Goal: Check status: Check status

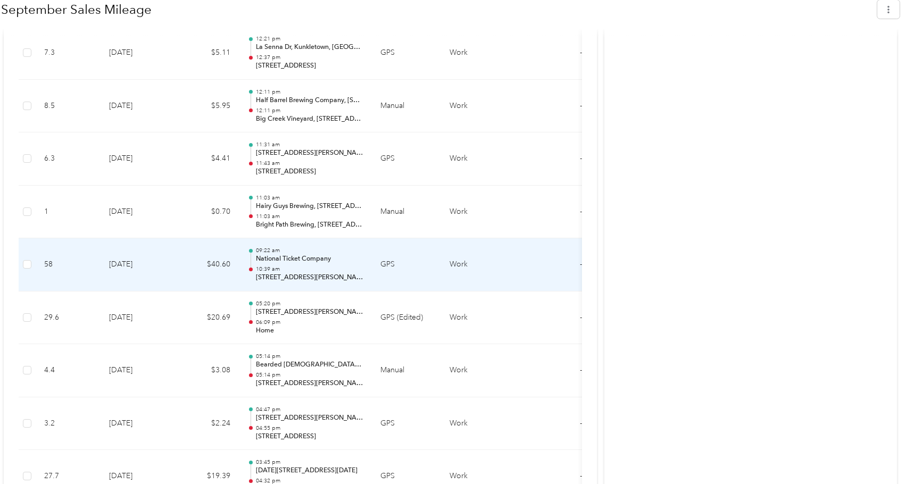
scroll to position [2289, 0]
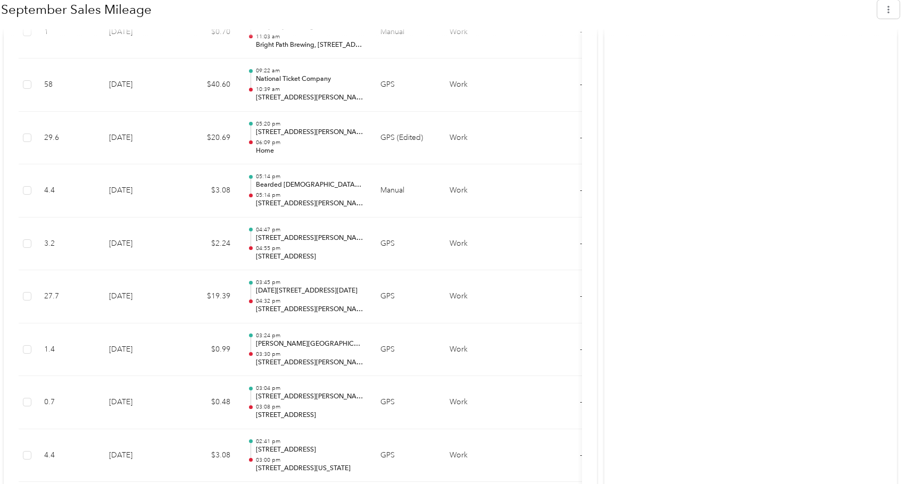
drag, startPoint x: 609, startPoint y: 221, endPoint x: 762, endPoint y: 199, distance: 154.5
drag, startPoint x: 763, startPoint y: 197, endPoint x: 781, endPoint y: 185, distance: 22.6
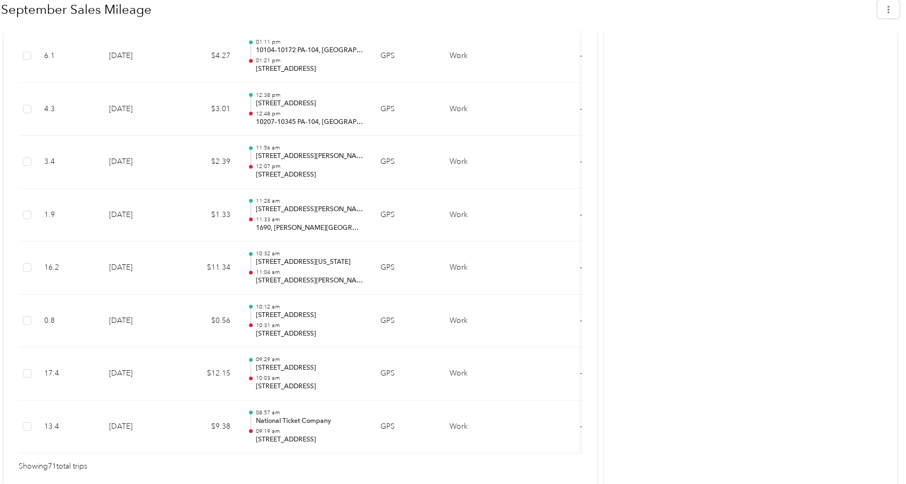
scroll to position [3811, 0]
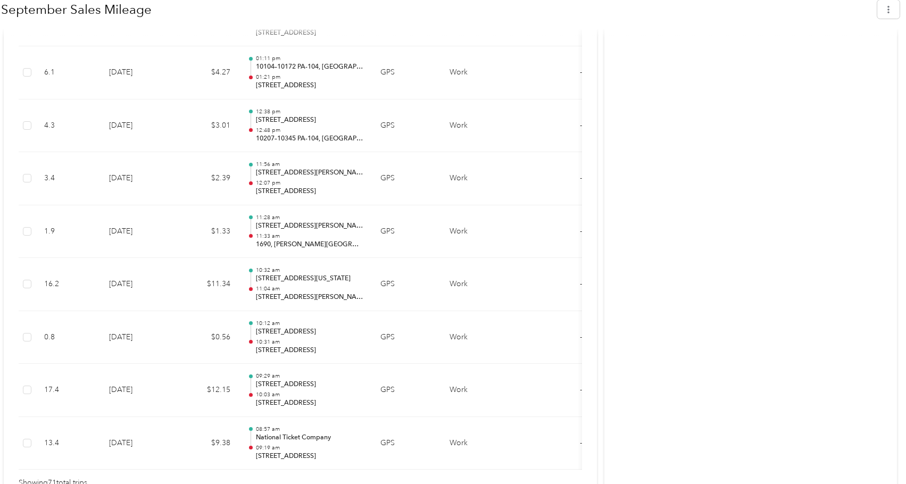
scroll to position [3758, 0]
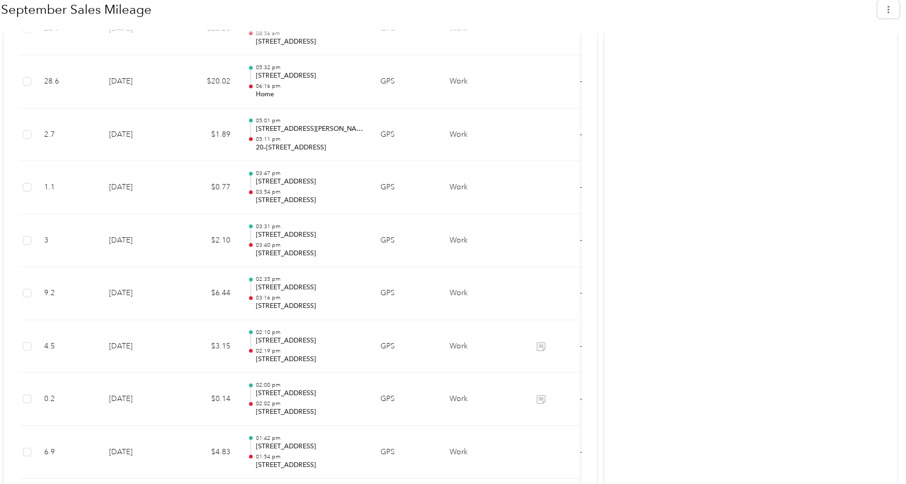
scroll to position [3332, 0]
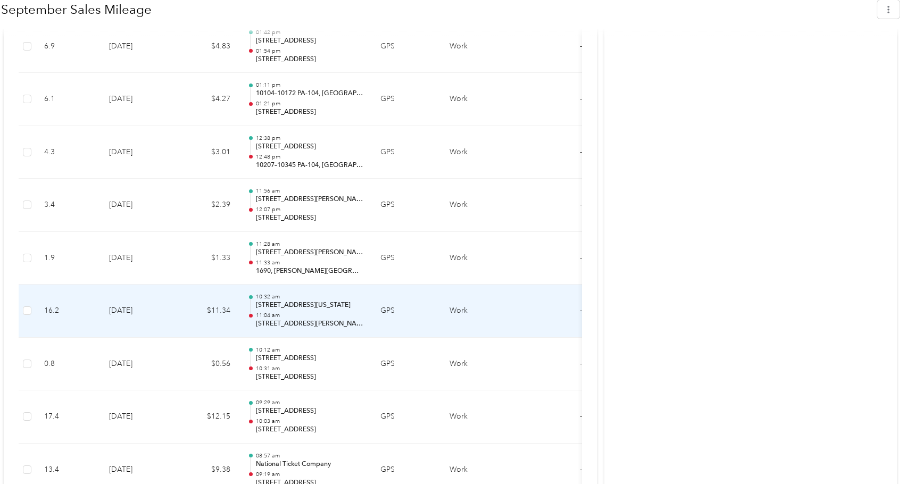
scroll to position [3811, 0]
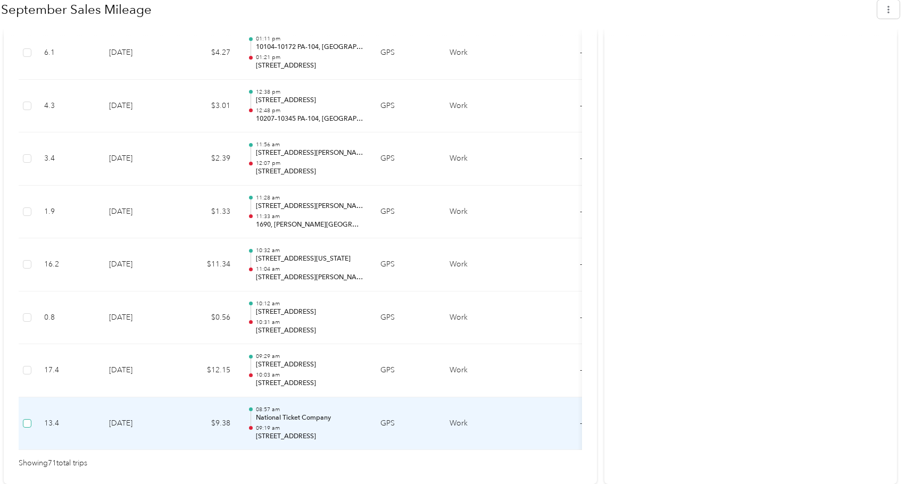
click at [31, 420] on label at bounding box center [27, 424] width 9 height 12
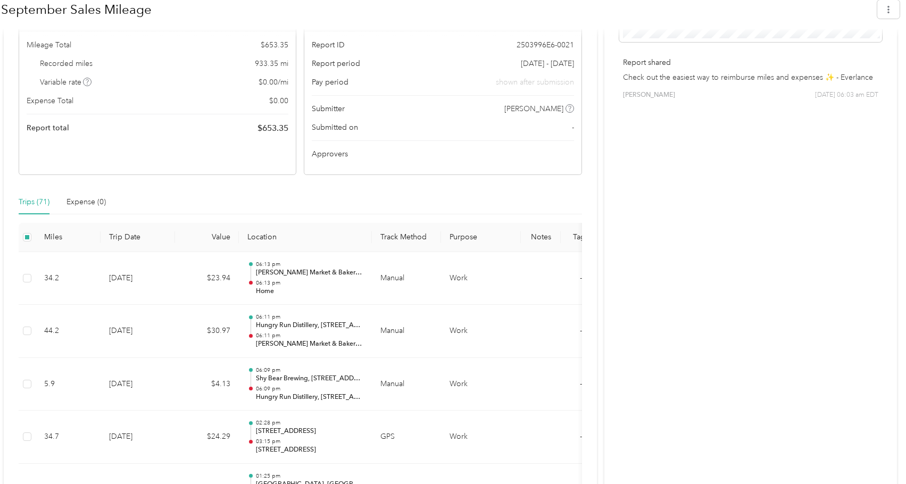
scroll to position [266, 0]
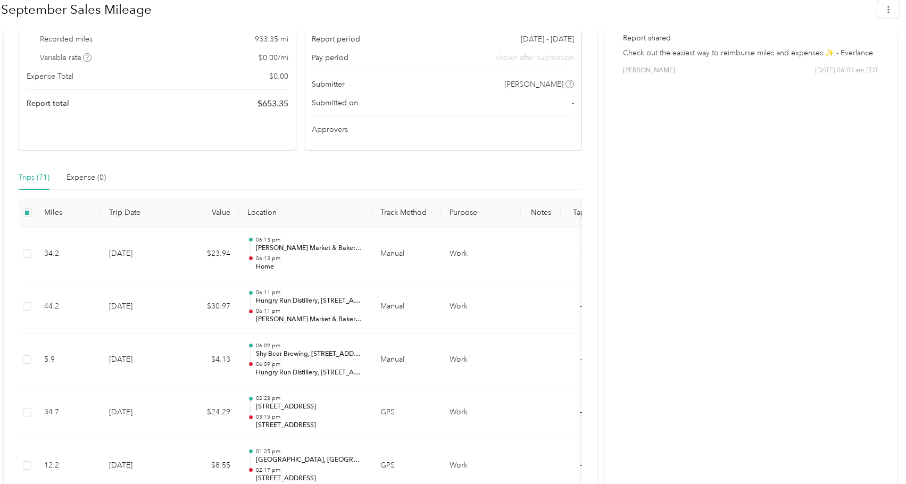
click at [126, 210] on th "Trip Date" at bounding box center [138, 213] width 75 height 29
click at [49, 212] on th "Miles" at bounding box center [68, 213] width 65 height 29
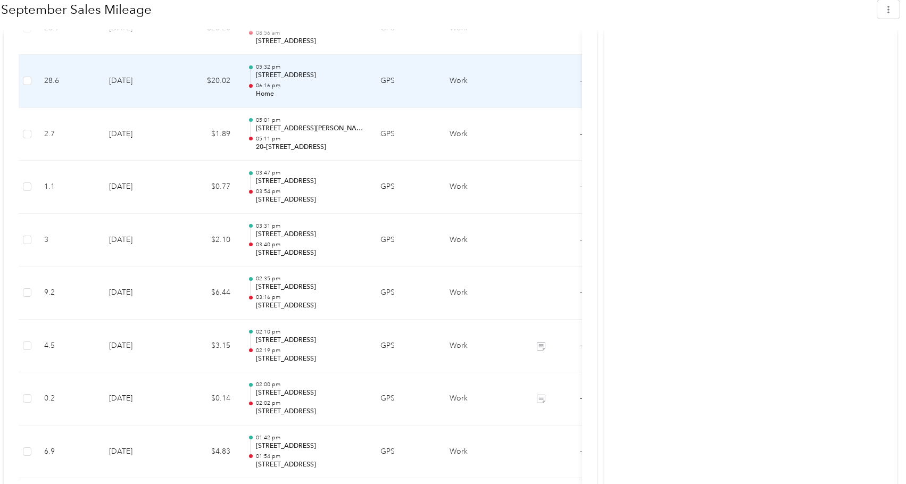
scroll to position [3332, 0]
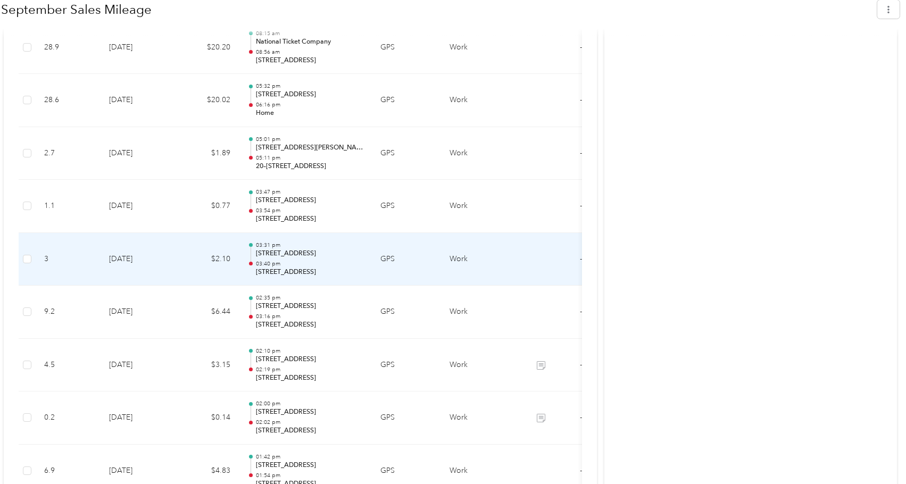
click at [445, 262] on td "Work" at bounding box center [481, 259] width 80 height 53
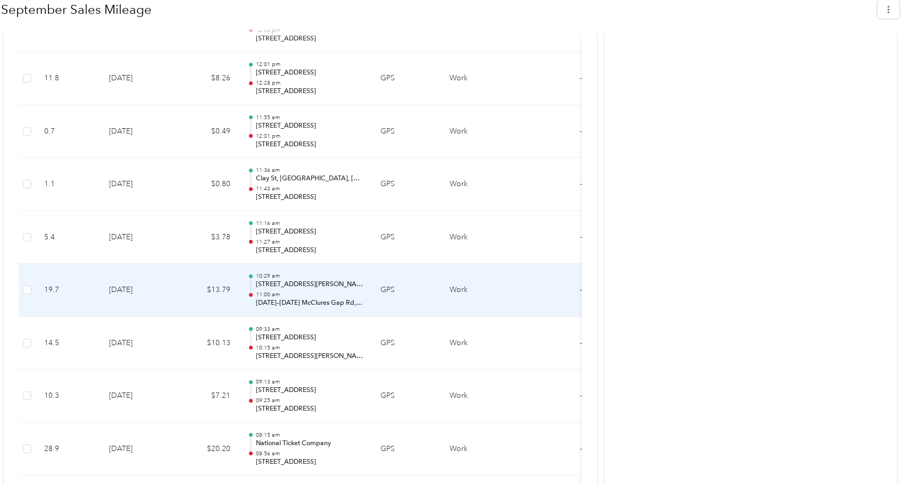
scroll to position [2907, 0]
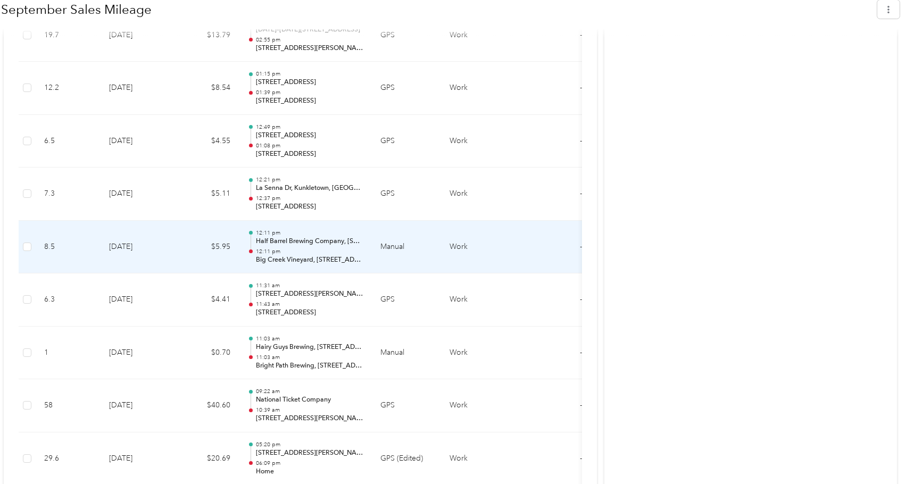
scroll to position [1949, 0]
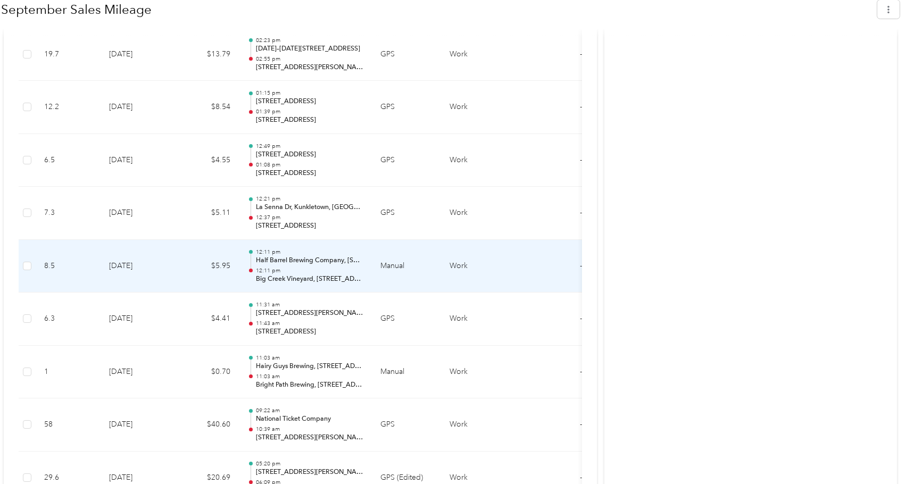
click at [82, 243] on td "8.5" at bounding box center [68, 266] width 65 height 53
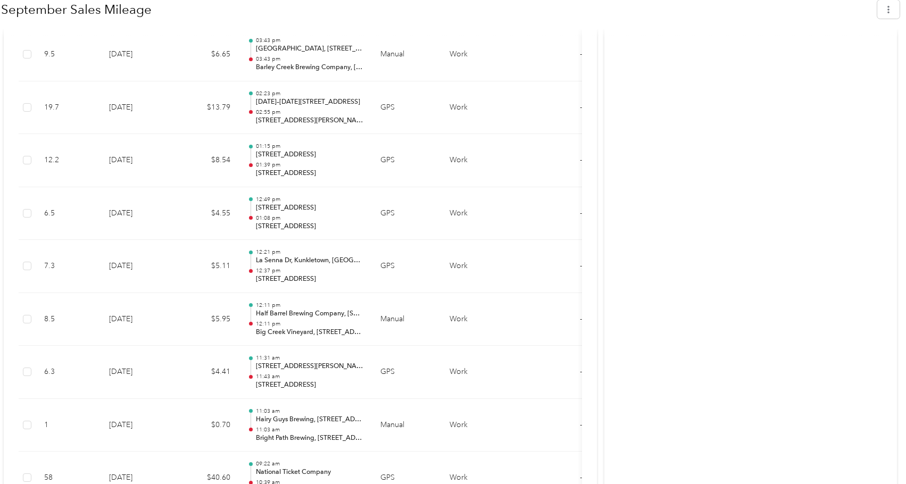
click at [720, 115] on div "Activity and Comments Report shared Check out the easiest way to reimburse mile…" at bounding box center [751, 347] width 293 height 4091
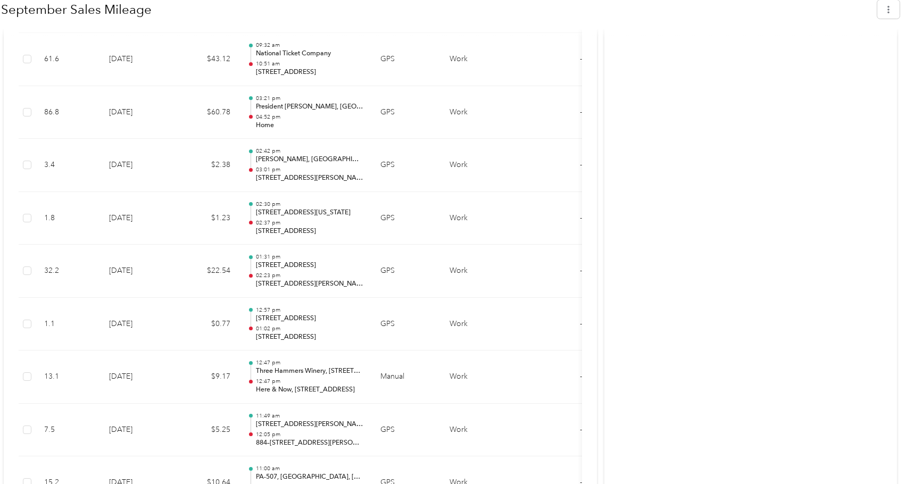
scroll to position [1044, 0]
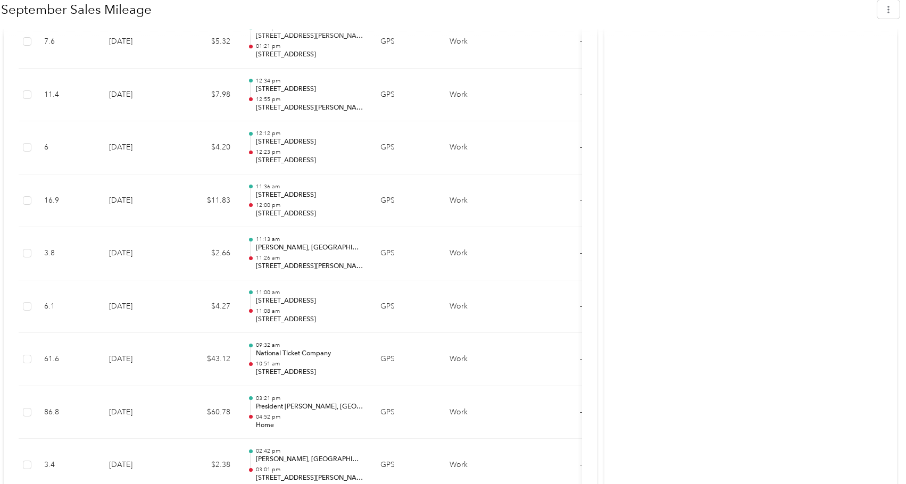
scroll to position [724, 0]
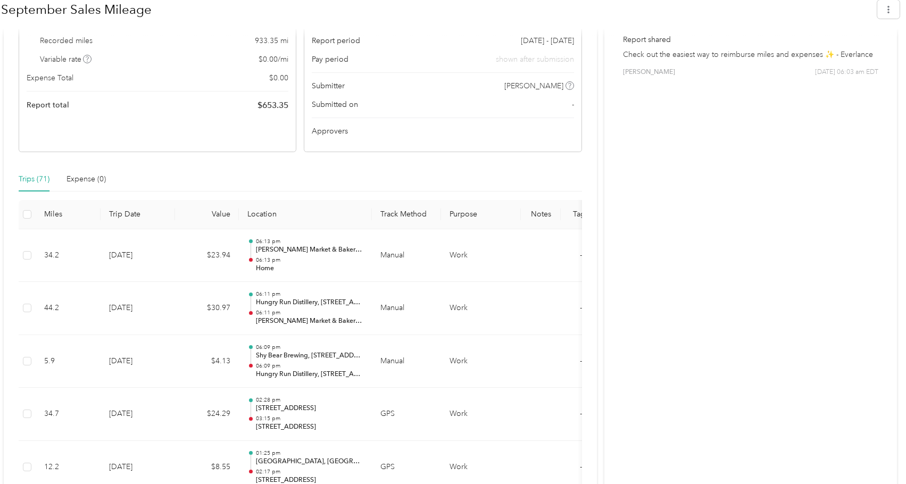
scroll to position [245, 0]
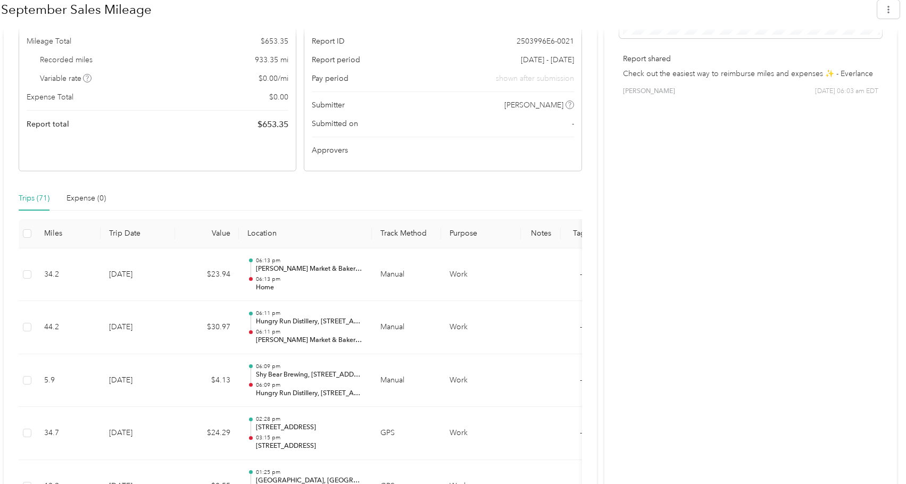
click at [291, 193] on div "Trips (71) Expense (0)" at bounding box center [301, 198] width 564 height 24
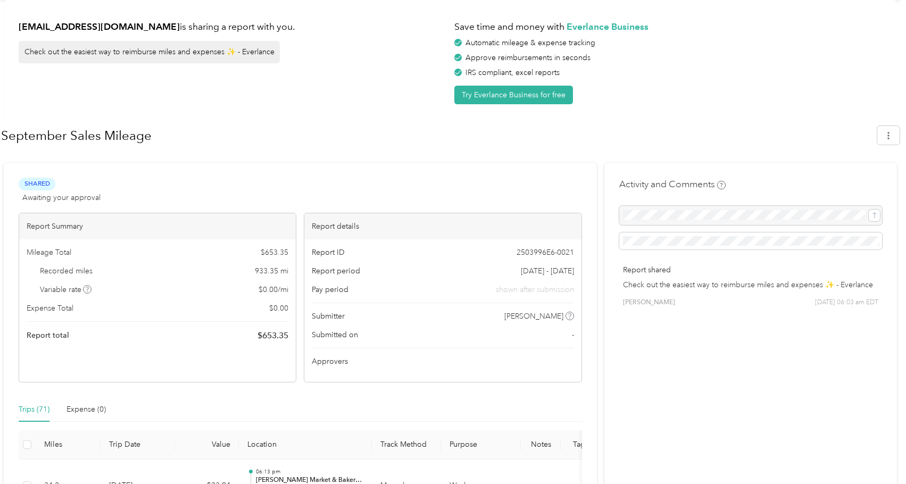
scroll to position [53, 0]
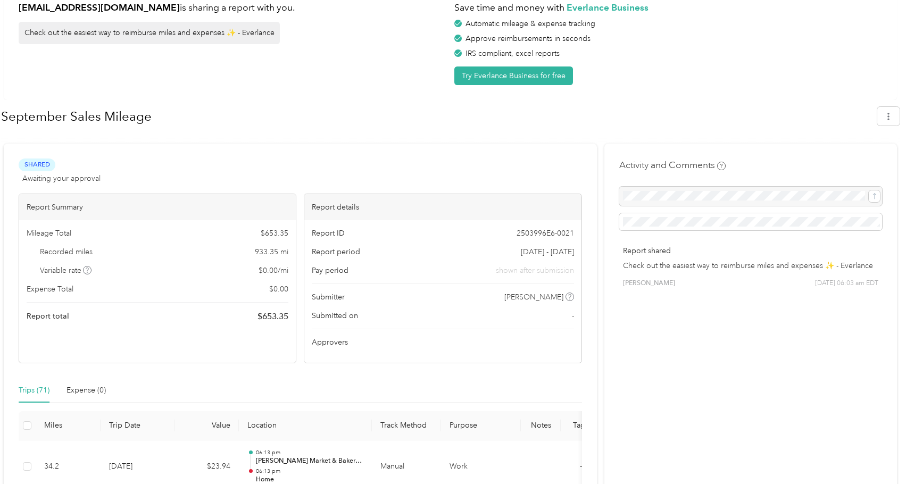
click at [711, 96] on div "[EMAIL_ADDRESS][DOMAIN_NAME] is sharing a report with you. Check out the easies…" at bounding box center [451, 40] width 894 height 119
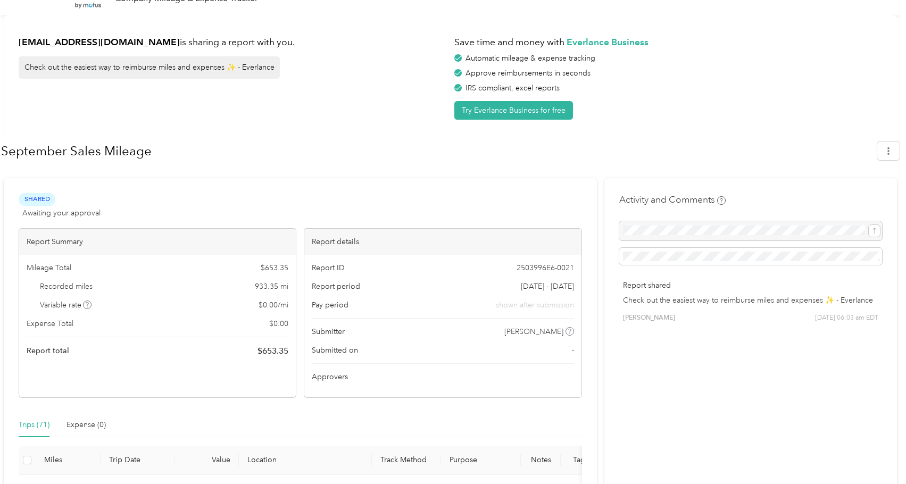
scroll to position [0, 0]
